Goal: Check status: Check status

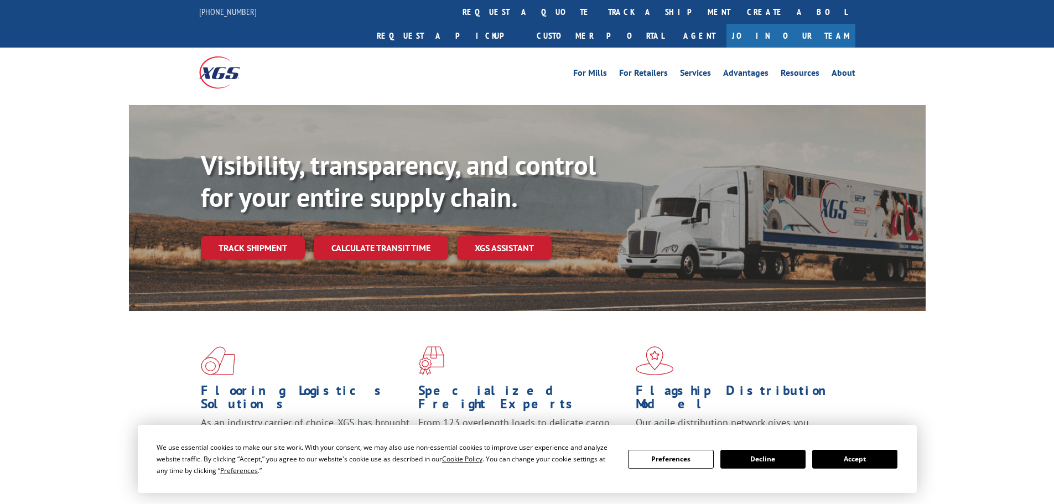
click at [600, 17] on link "track a shipment" at bounding box center [669, 12] width 139 height 24
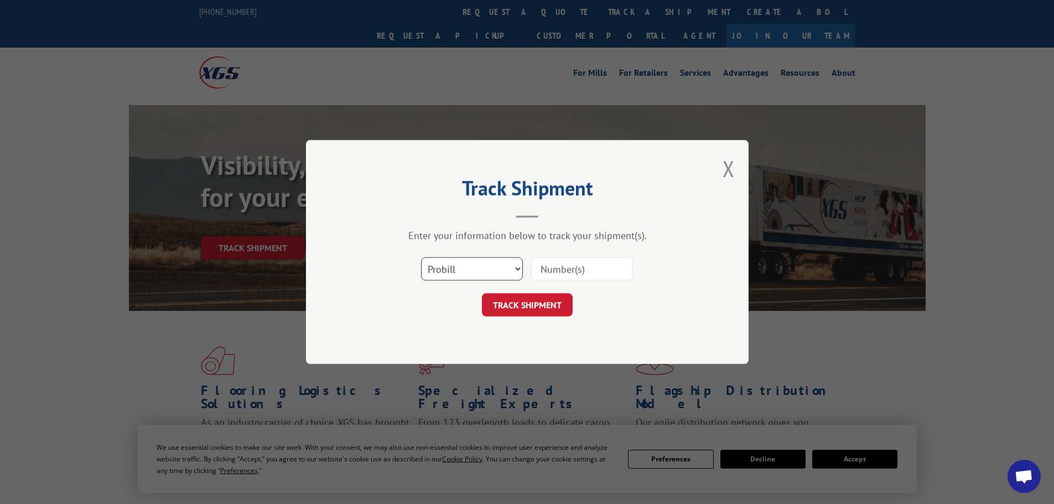
click at [498, 271] on select "Select category... Probill BOL PO" at bounding box center [472, 268] width 102 height 23
select select "bol"
click at [421, 257] on select "Select category... Probill BOL PO" at bounding box center [472, 268] width 102 height 23
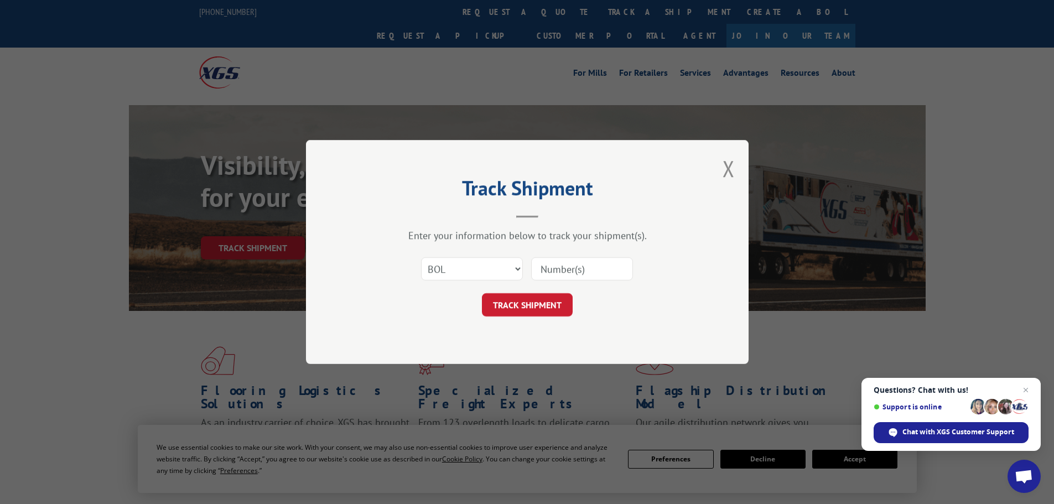
click at [556, 267] on input at bounding box center [582, 268] width 102 height 23
paste input "5244313"
type input "5244313"
click at [514, 305] on button "TRACK SHIPMENT" at bounding box center [527, 304] width 91 height 23
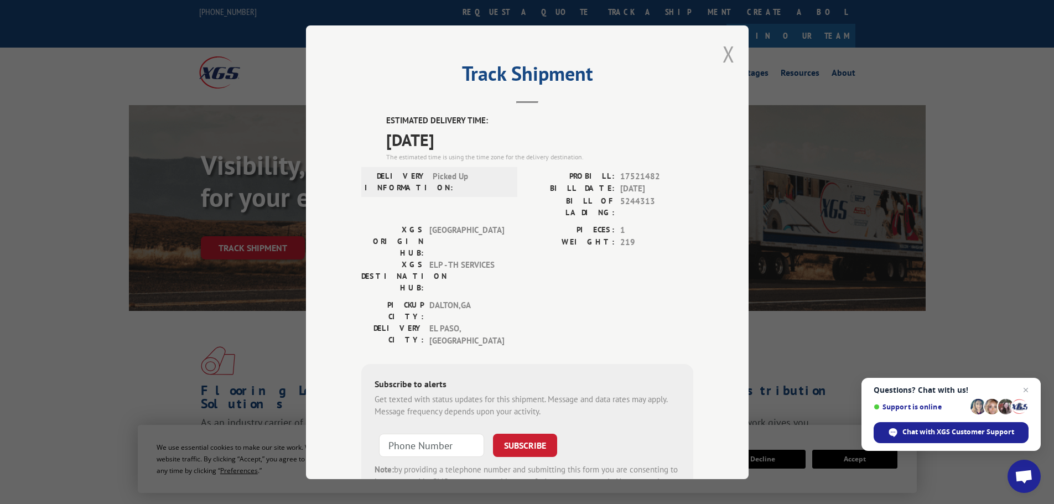
click at [723, 56] on button "Close modal" at bounding box center [729, 53] width 12 height 29
